Goal: Check status

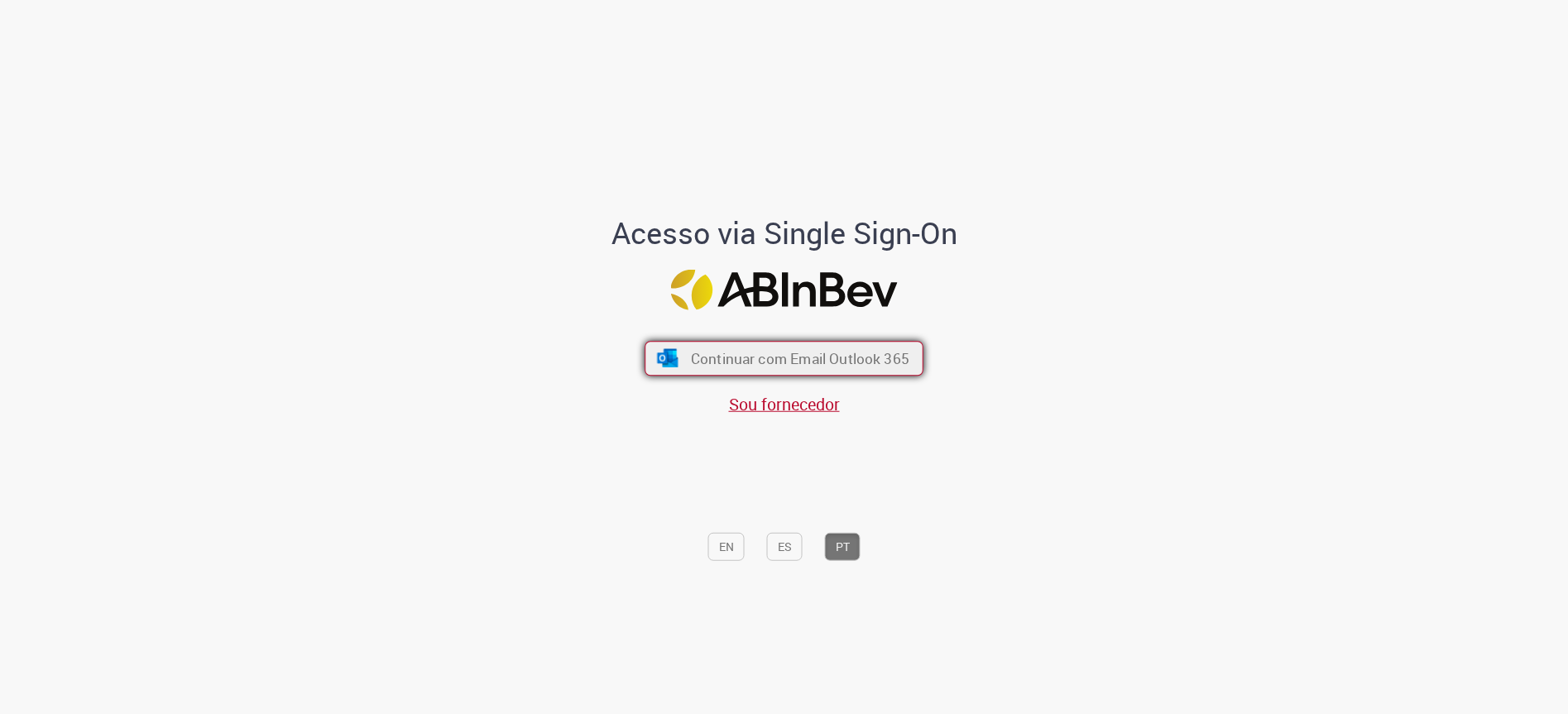
click at [886, 352] on span "Continuar com Email Outlook 365" at bounding box center [800, 358] width 219 height 19
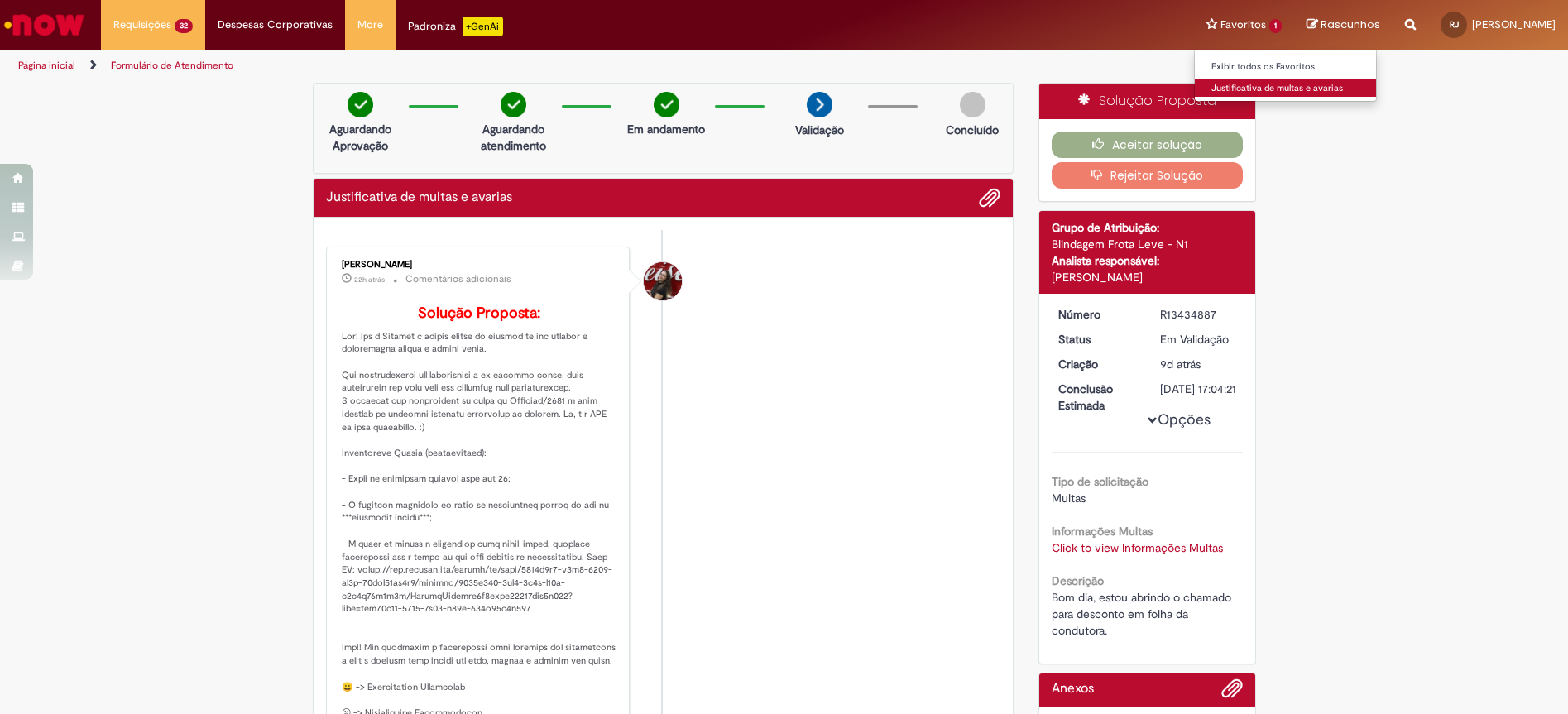
click at [1288, 83] on link "Justificativa de multas e avarias" at bounding box center [1286, 89] width 182 height 18
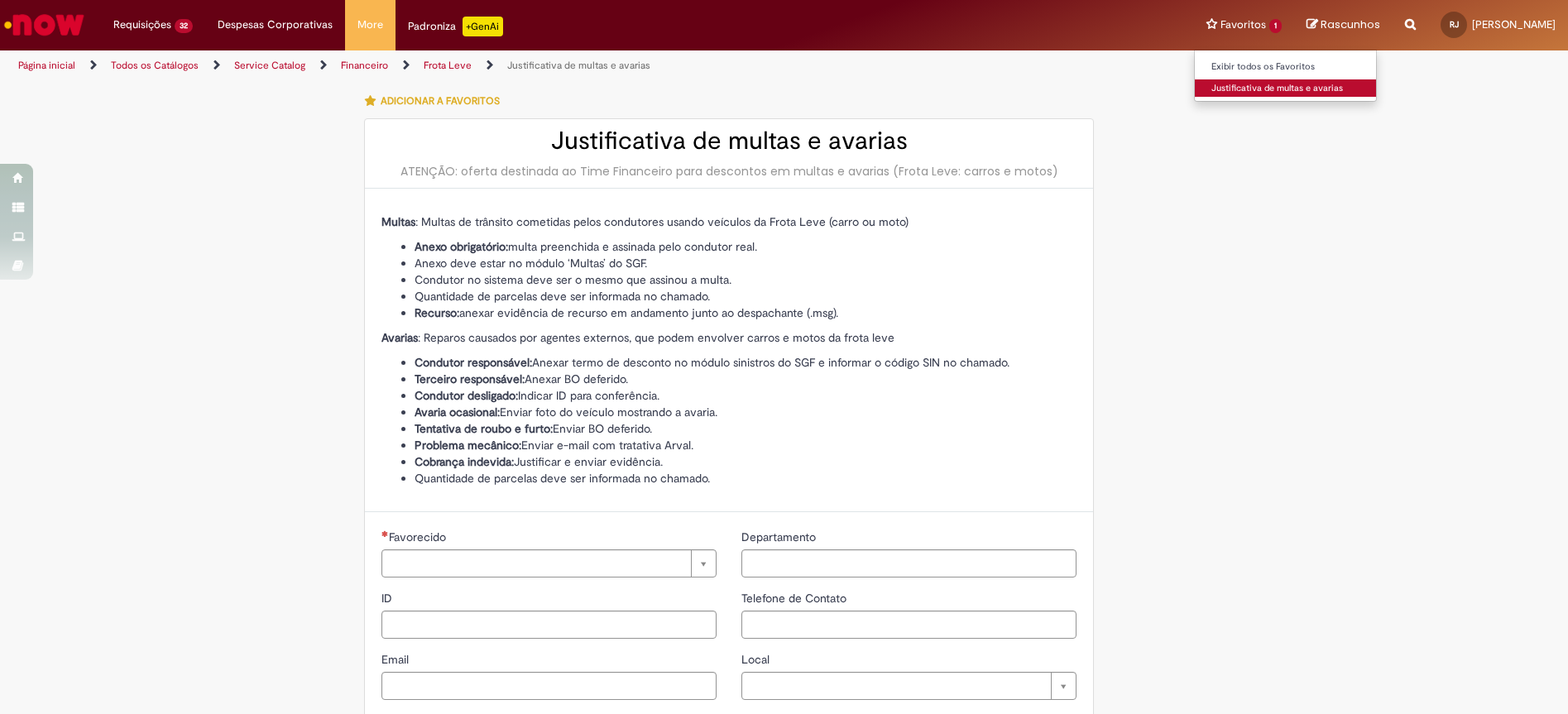
type input "**********"
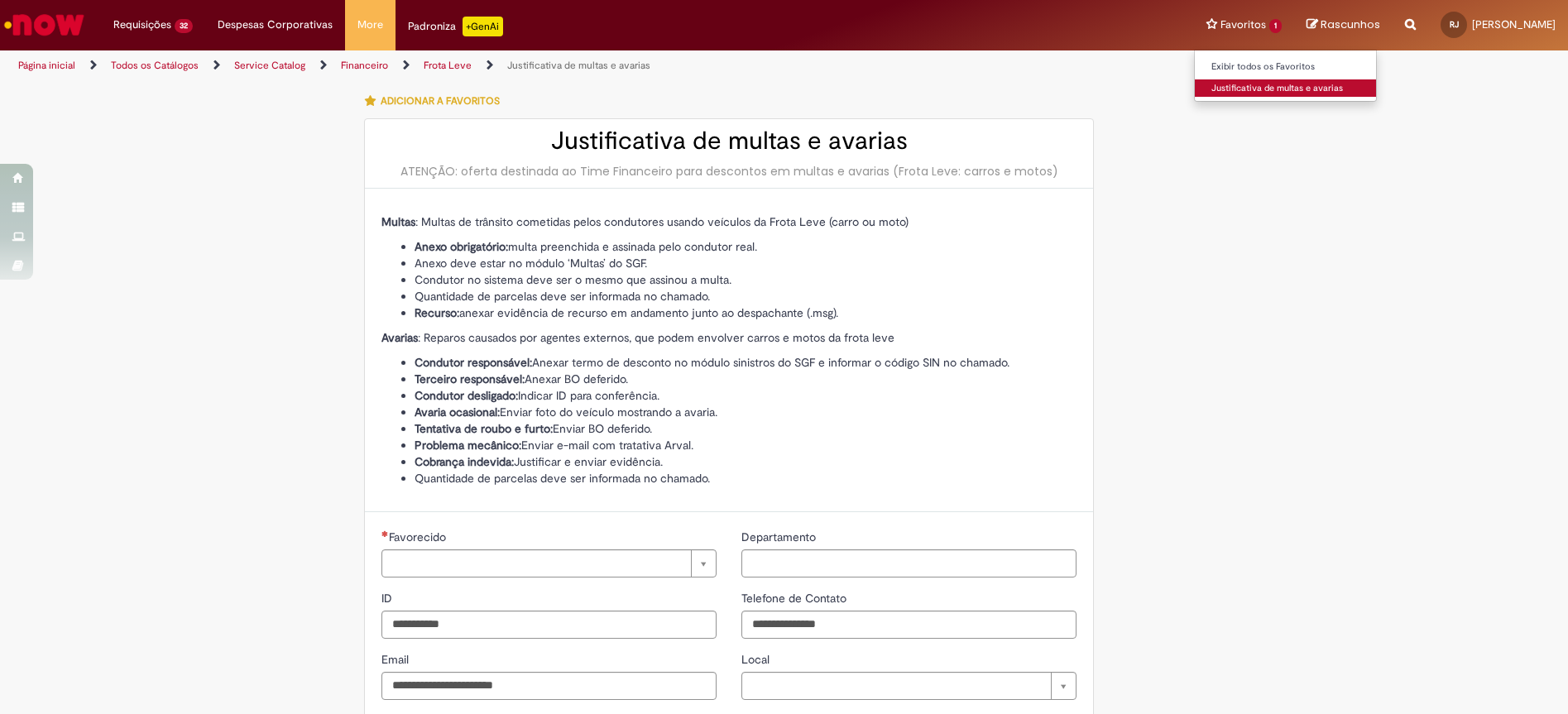
type input "**********"
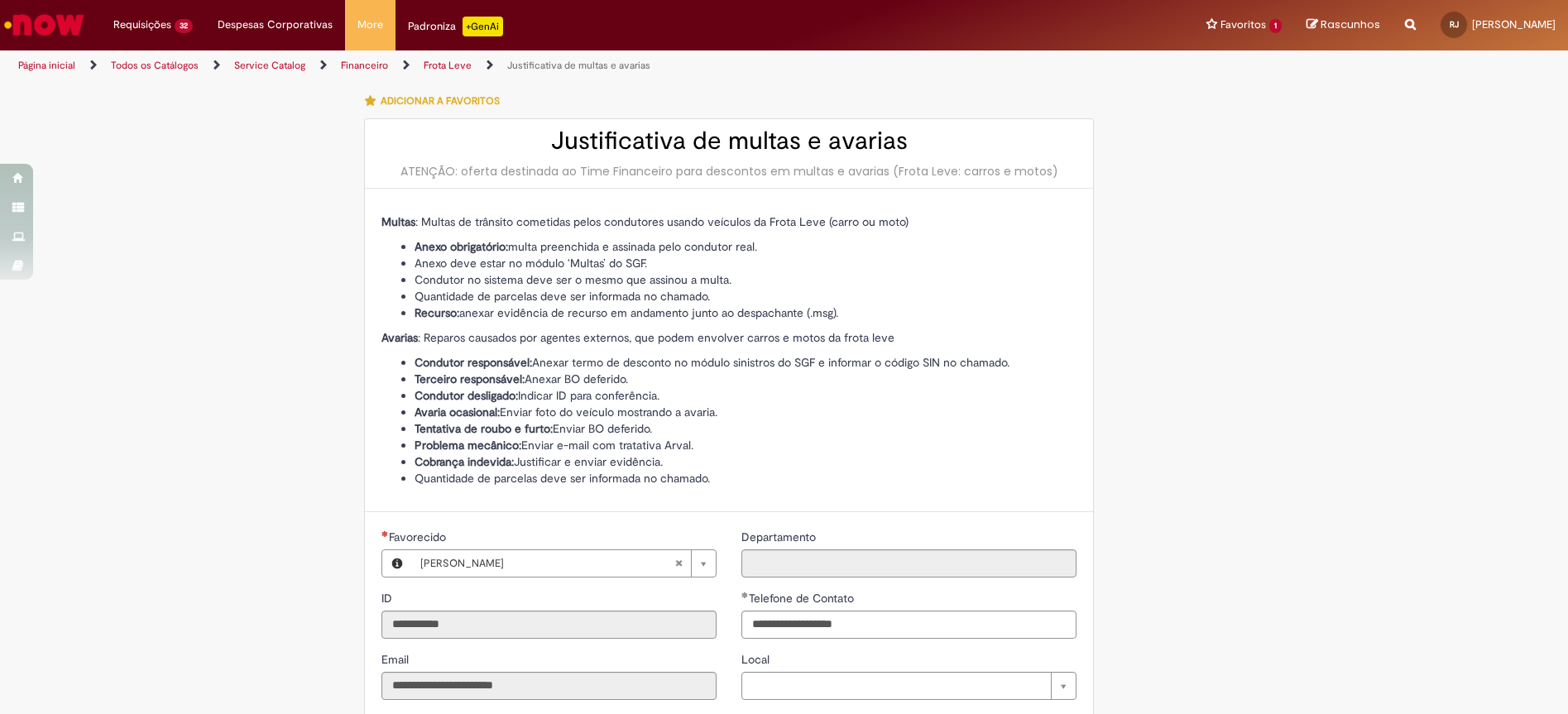
type input "**********"
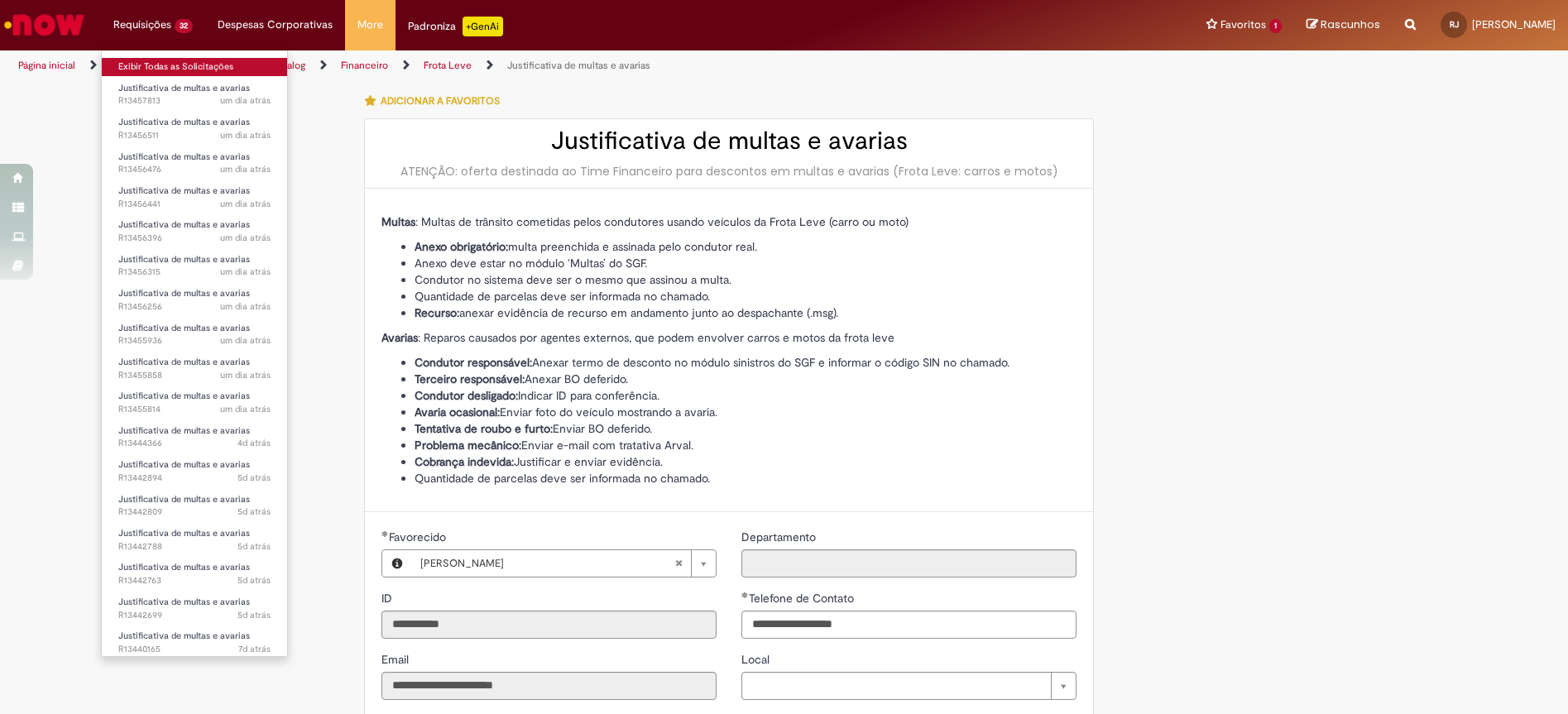
click at [190, 58] on link "Exibir Todas as Solicitações" at bounding box center [194, 67] width 185 height 18
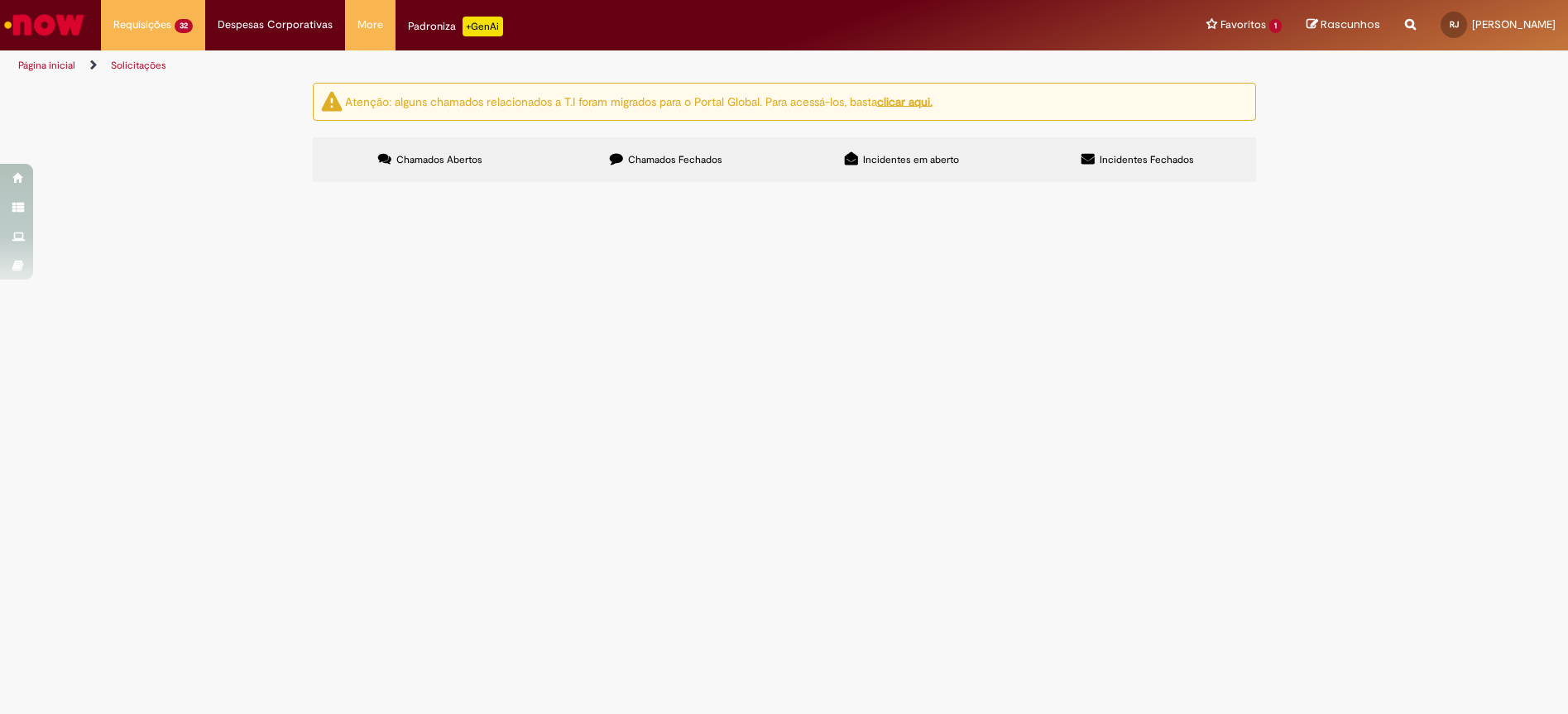
click at [710, 167] on label "Chamados Fechados" at bounding box center [666, 159] width 236 height 45
click at [0, 0] on input "Pesquisar" at bounding box center [0, 0] width 0 height 0
paste input "*********"
type input "*********"
click at [0, 0] on button "Pesquisar" at bounding box center [0, 0] width 0 height 0
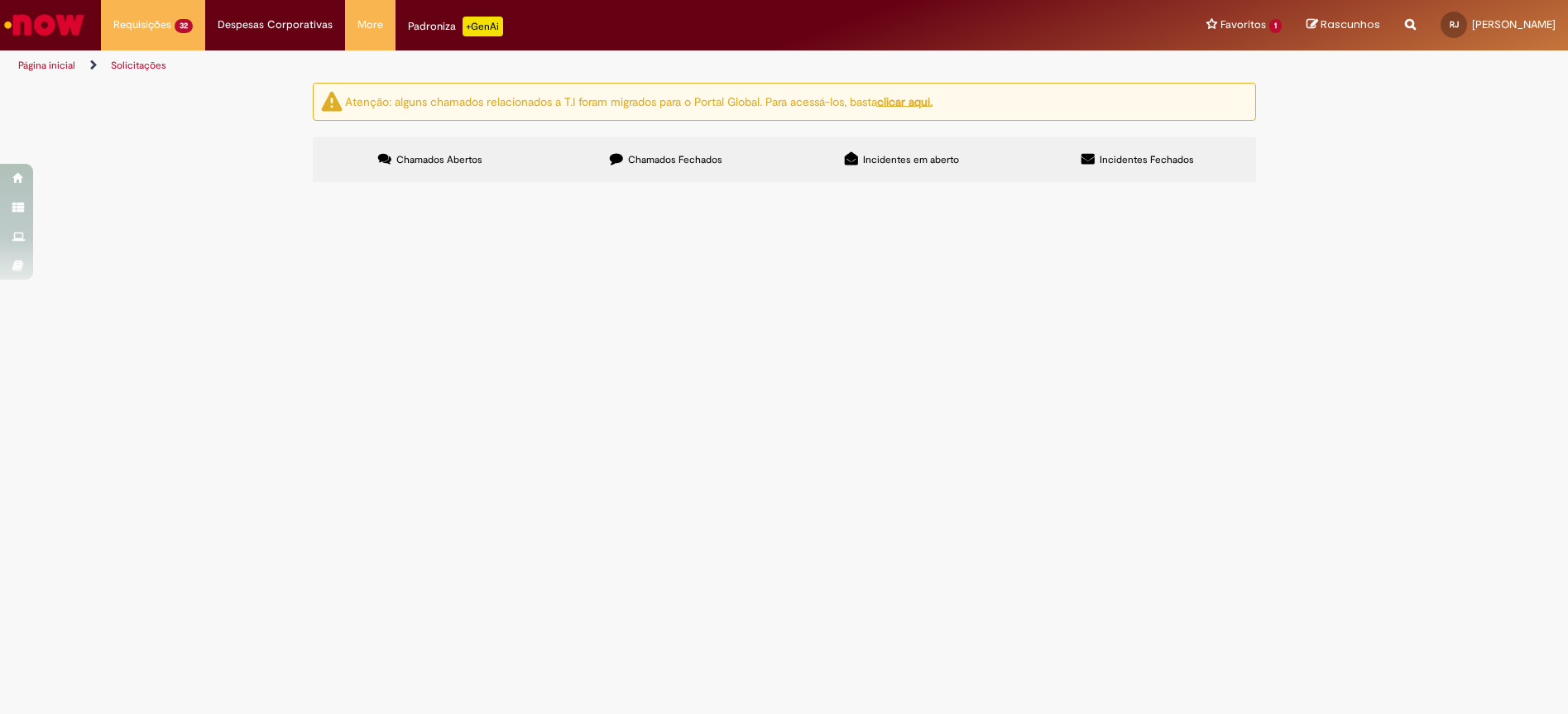
click at [0, 0] on td "Bom dia, estou abrindo o chamado para desconto em folha do condutor." at bounding box center [0, 0] width 0 height 0
click at [0, 0] on span "Bom dia, estou abrindo o chamado para desconto em folha do condutor." at bounding box center [0, 0] width 0 height 0
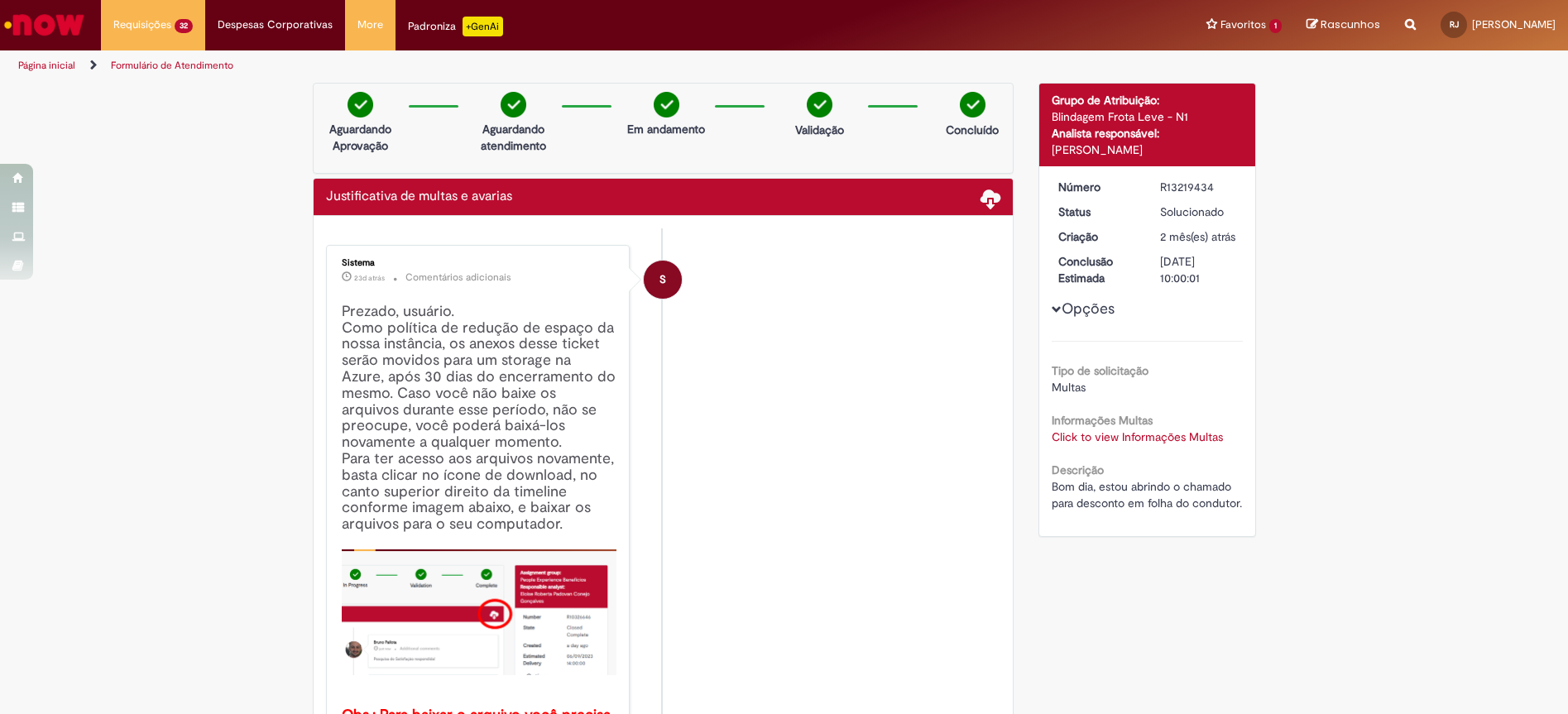
click at [1112, 445] on link "Click to view Informações Multas" at bounding box center [1137, 437] width 171 height 15
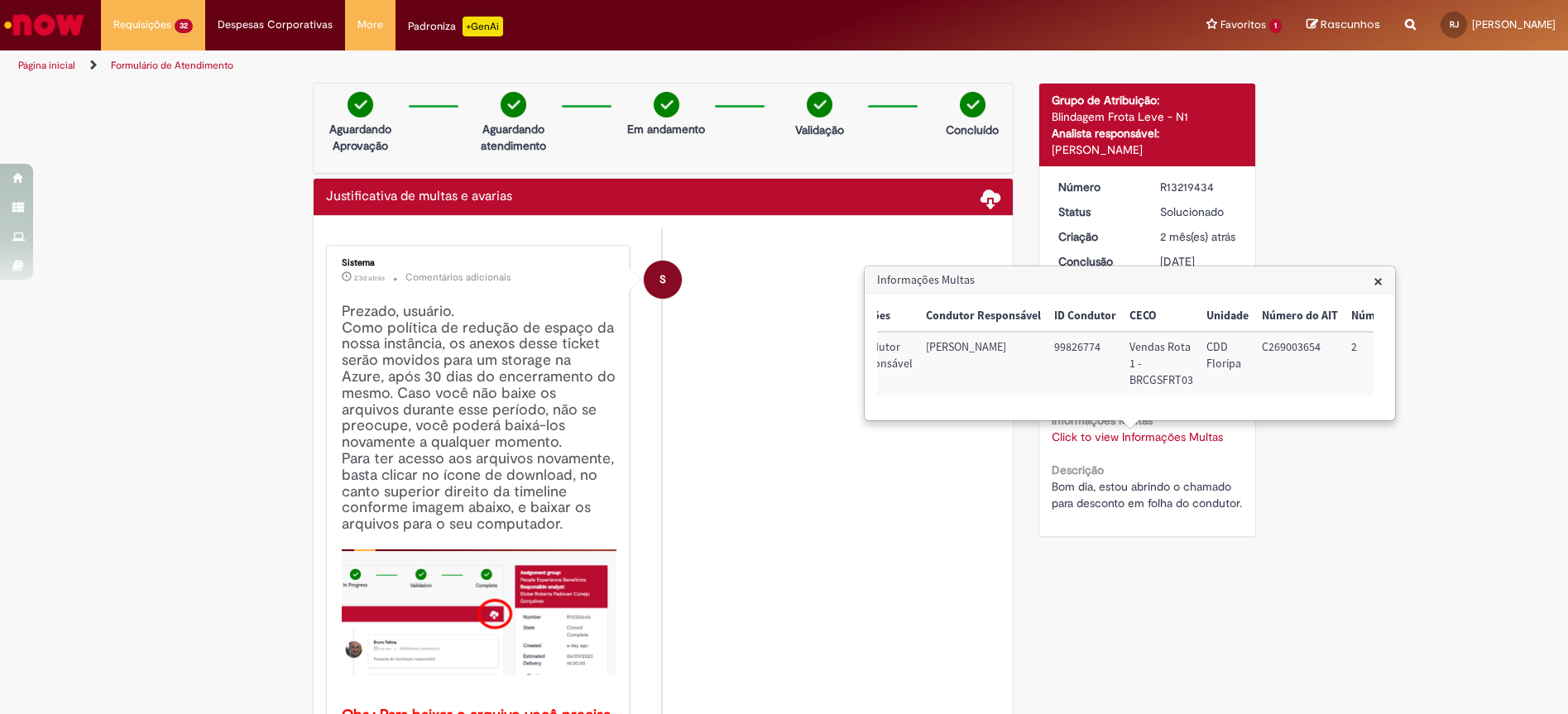
scroll to position [0, 175]
drag, startPoint x: 1241, startPoint y: 404, endPoint x: 1200, endPoint y: 417, distance: 43.0
click at [1200, 412] on div "Ação Opções Condutor Responsável ID Condutor CECO Unidade Número do AIT Número …" at bounding box center [1125, 357] width 496 height 111
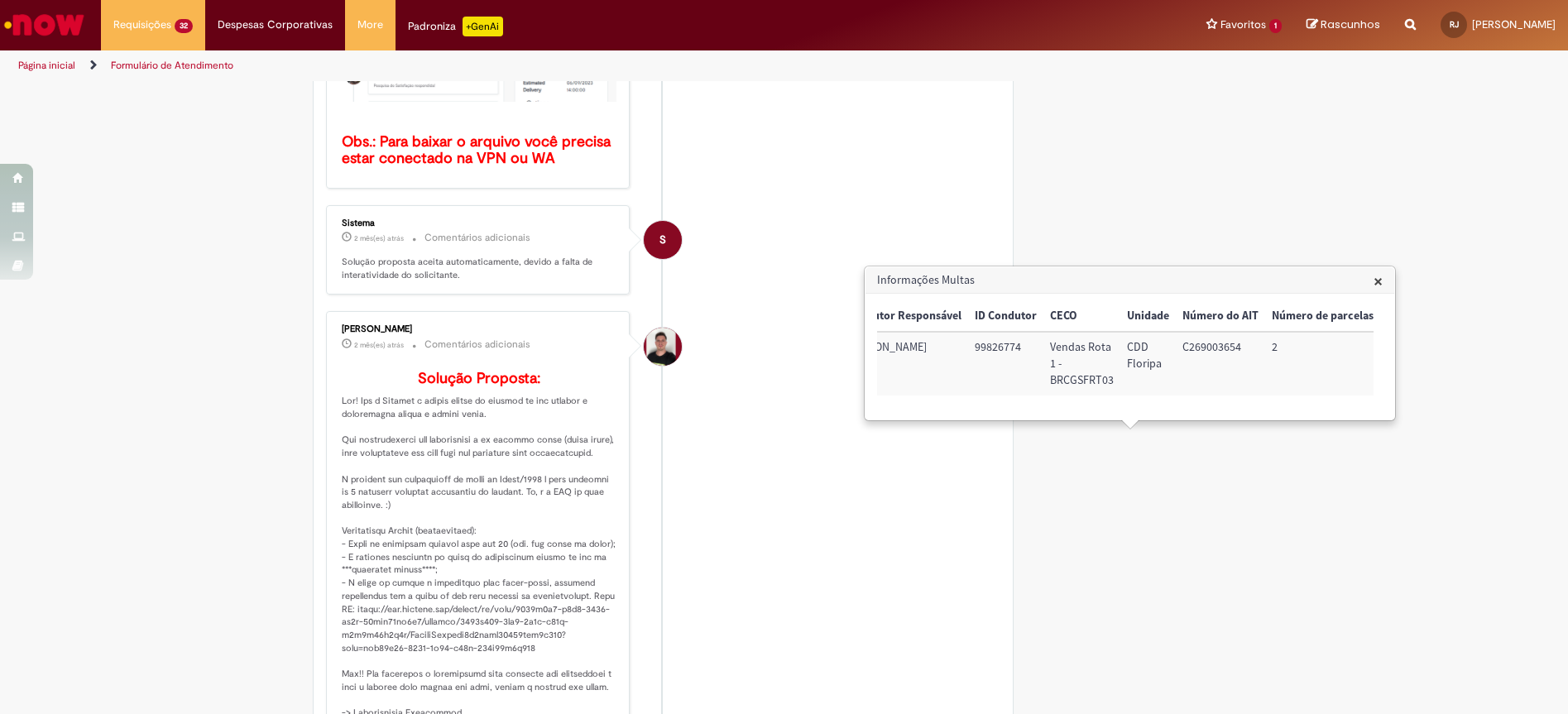
scroll to position [766, 0]
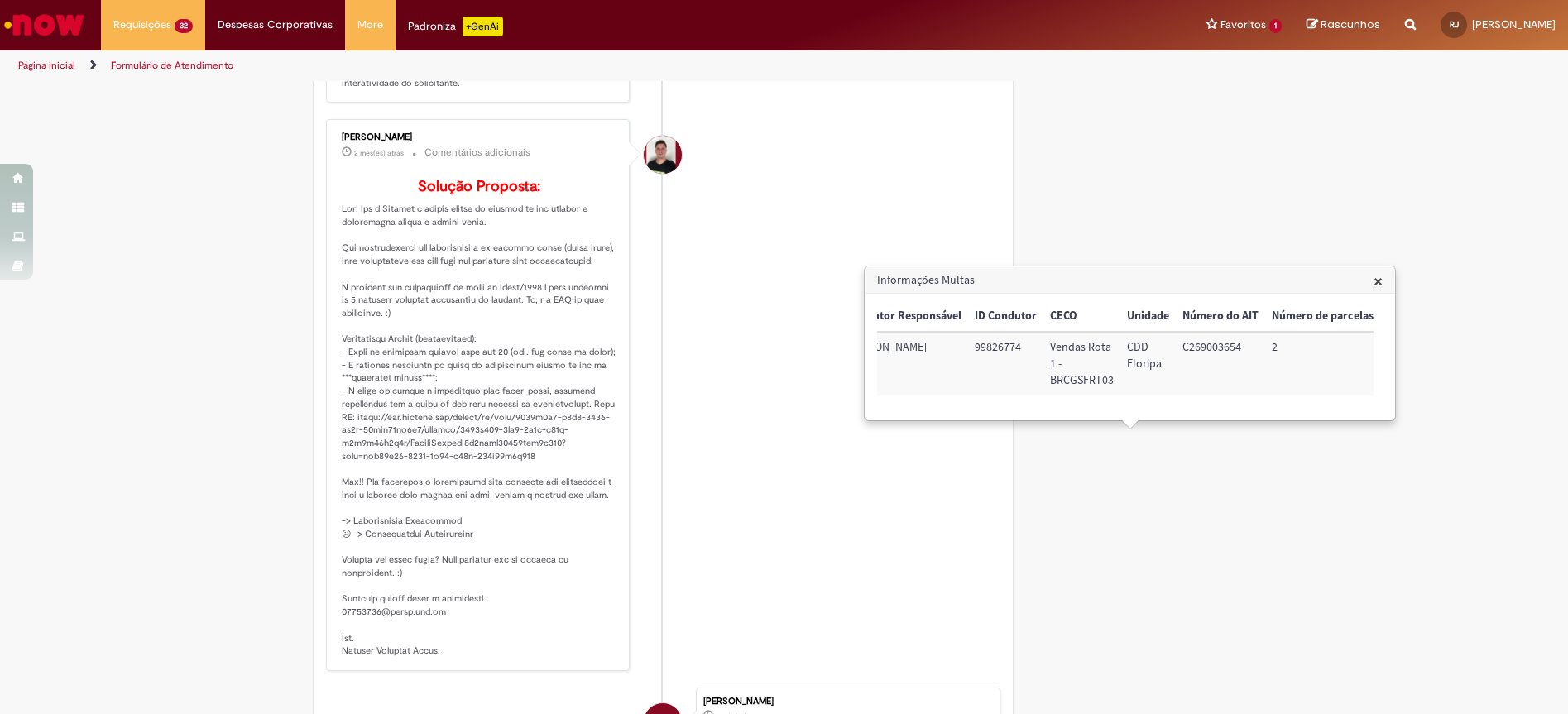
click at [695, 289] on li "[PERSON_NAME] 2 mês(es) atrás 2 meses atrás Comentários adicionais Solução Prop…" at bounding box center [663, 395] width 675 height 552
click at [954, 172] on li "[PERSON_NAME] 2 mês(es) atrás 2 meses atrás Comentários adicionais Solução Prop…" at bounding box center [663, 395] width 675 height 552
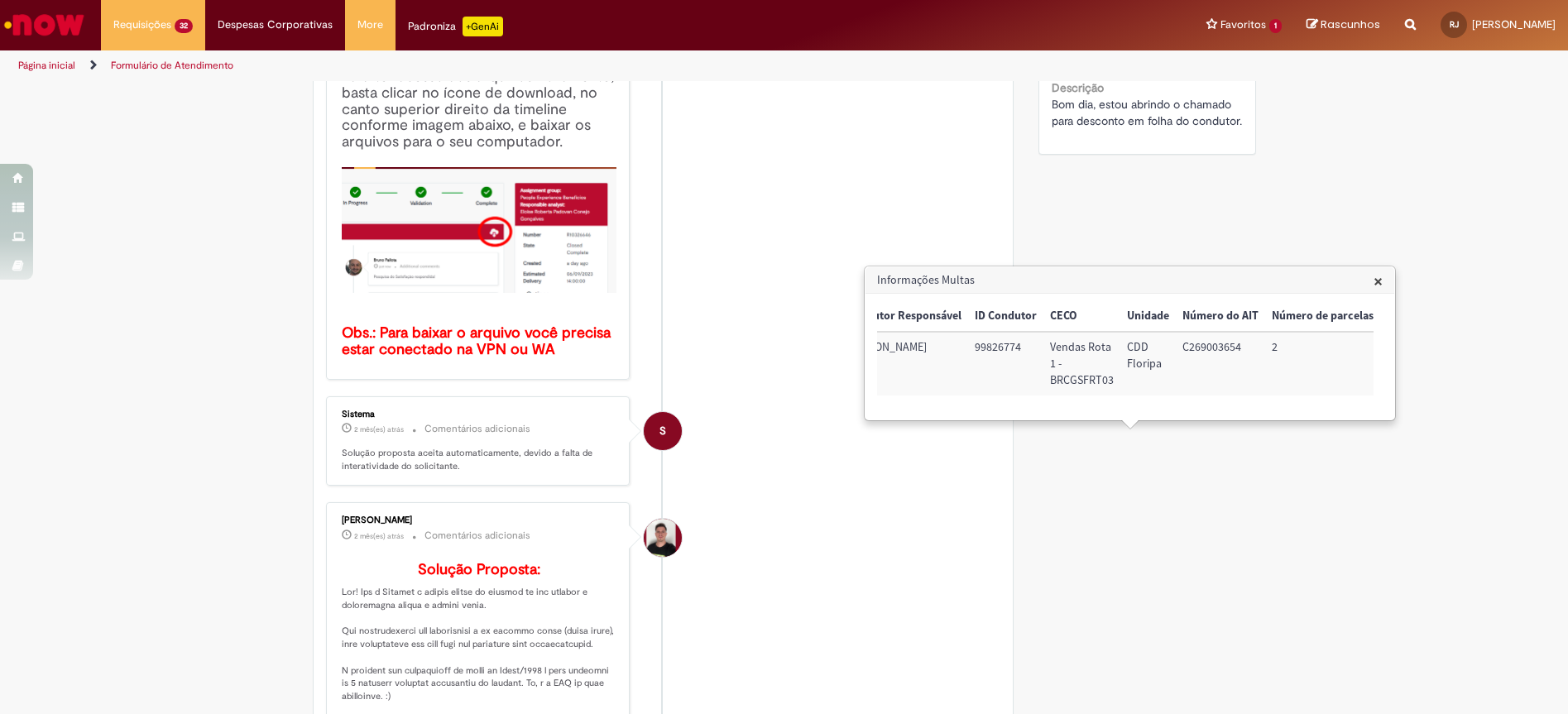
scroll to position [0, 0]
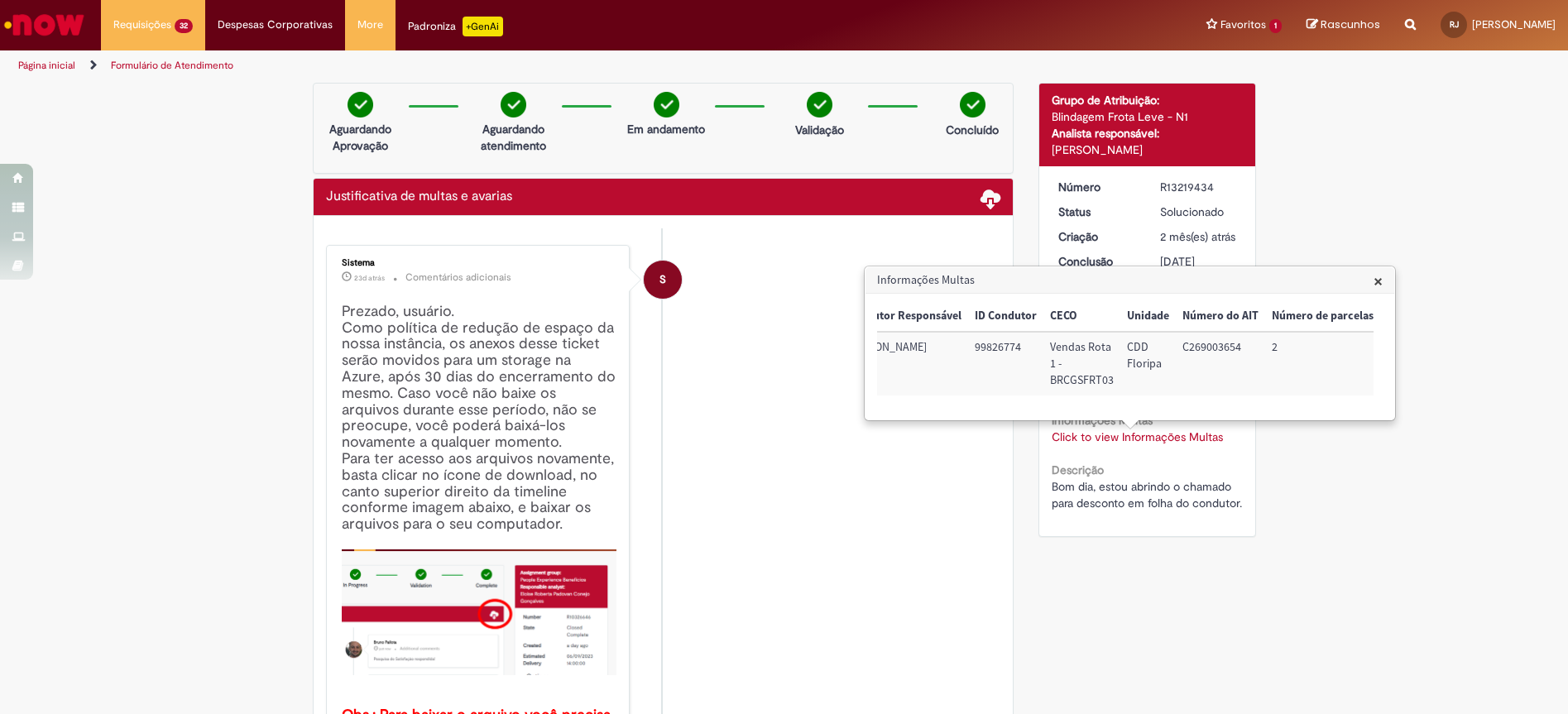
click at [1372, 278] on h3 "Informações Multas" at bounding box center [1130, 280] width 529 height 27
click at [1375, 278] on span "×" at bounding box center [1377, 280] width 9 height 22
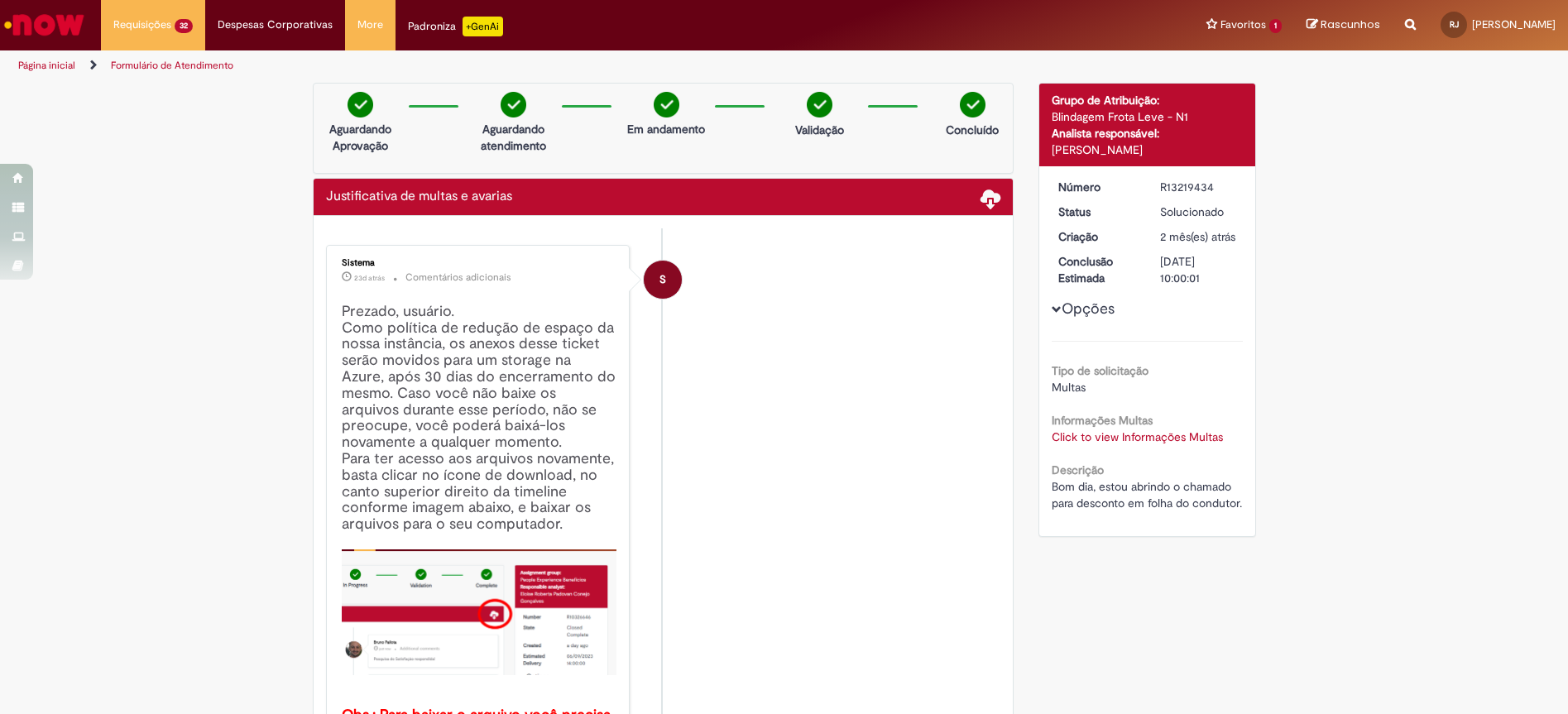
click at [1170, 445] on link "Click to view Informações Multas" at bounding box center [1137, 437] width 171 height 15
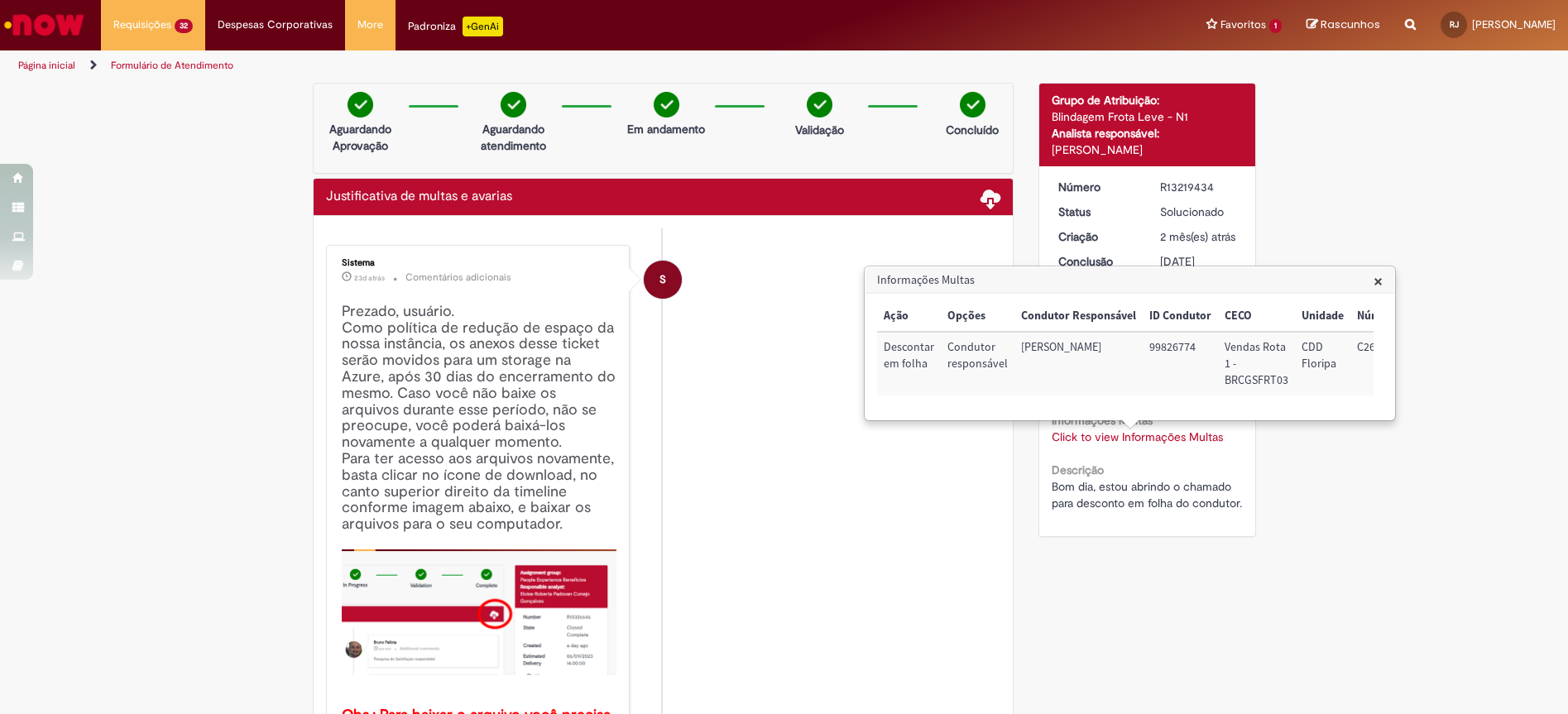
click at [1367, 348] on td "C269003654" at bounding box center [1395, 364] width 89 height 64
copy td "C269003654"
